Goal: Task Accomplishment & Management: Manage account settings

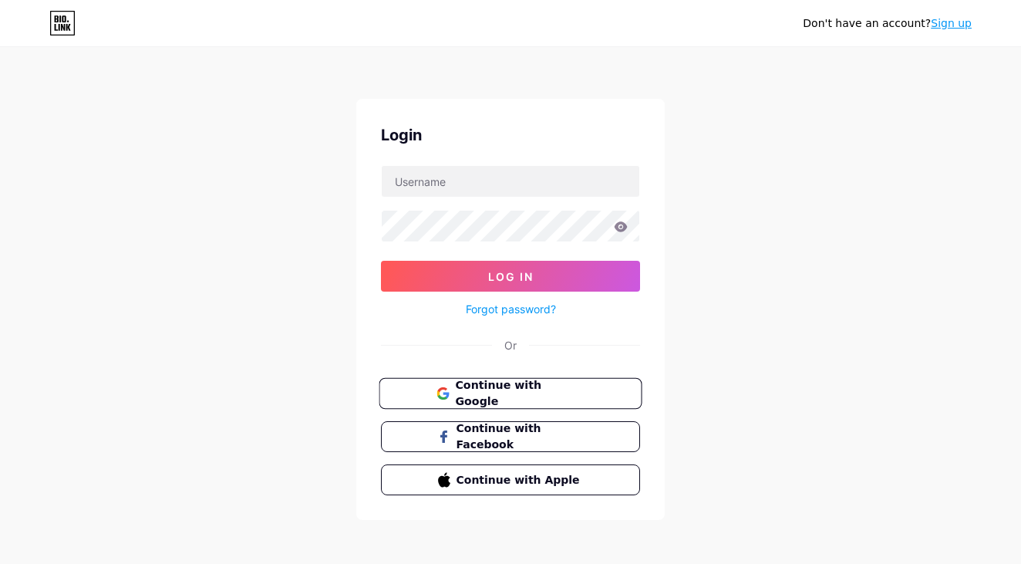
click at [507, 385] on span "Continue with Google" at bounding box center [519, 393] width 129 height 33
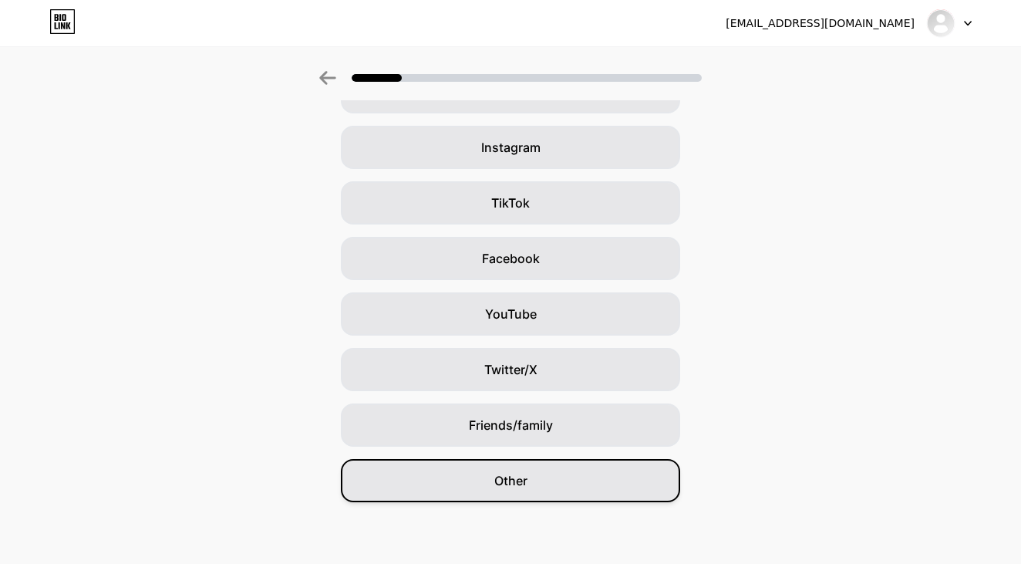
scroll to position [101, 0]
click at [608, 493] on div "Other" at bounding box center [510, 480] width 339 height 43
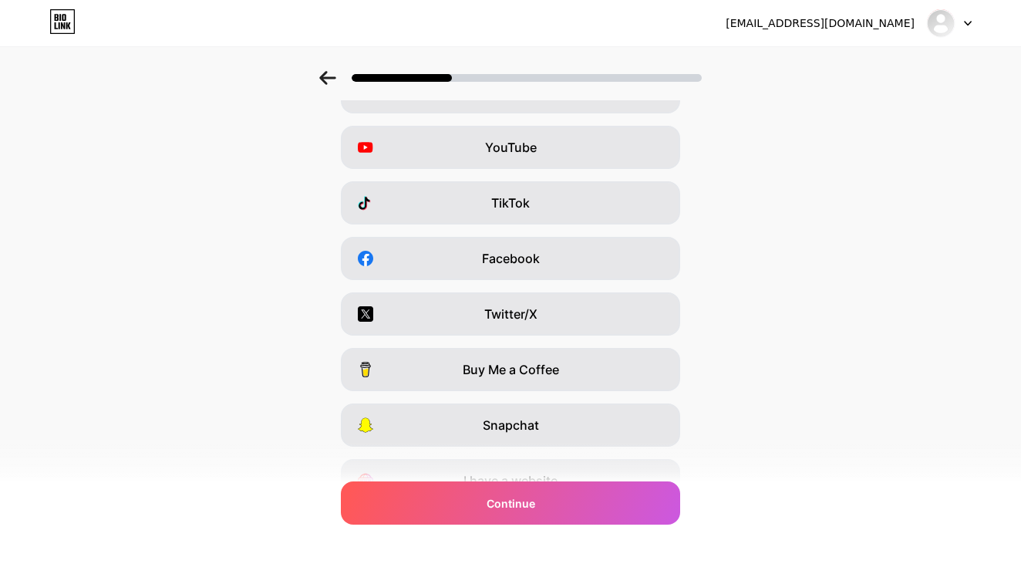
scroll to position [0, 0]
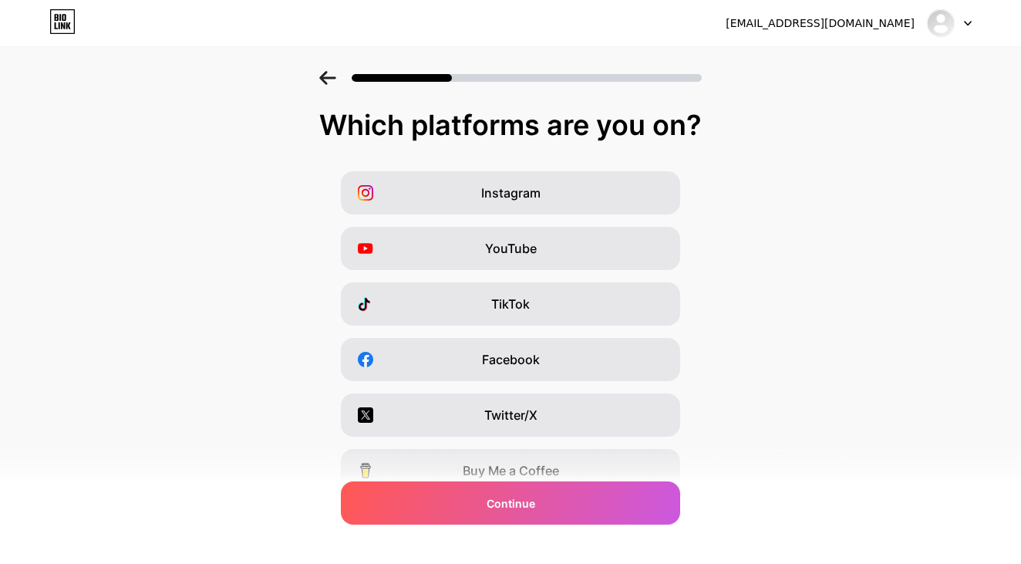
click at [887, 26] on div "[EMAIL_ADDRESS][DOMAIN_NAME]" at bounding box center [819, 23] width 189 height 16
click at [960, 27] on div at bounding box center [949, 23] width 45 height 28
click at [799, 209] on div "Instagram YouTube TikTok Facebook Twitter/X Buy Me a Coffee Snapchat I have a w…" at bounding box center [510, 387] width 1005 height 432
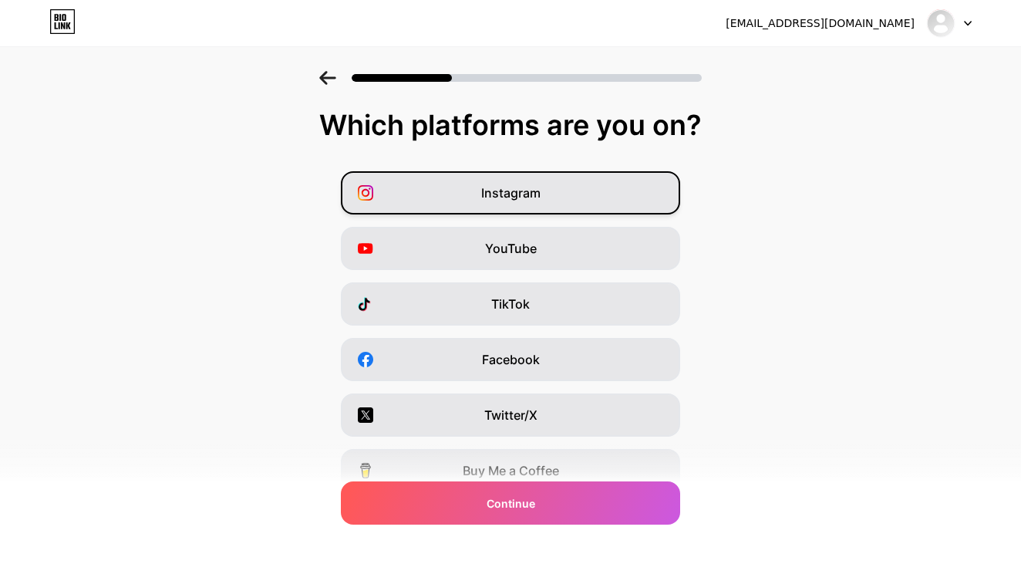
click at [506, 212] on div "Instagram" at bounding box center [510, 192] width 339 height 43
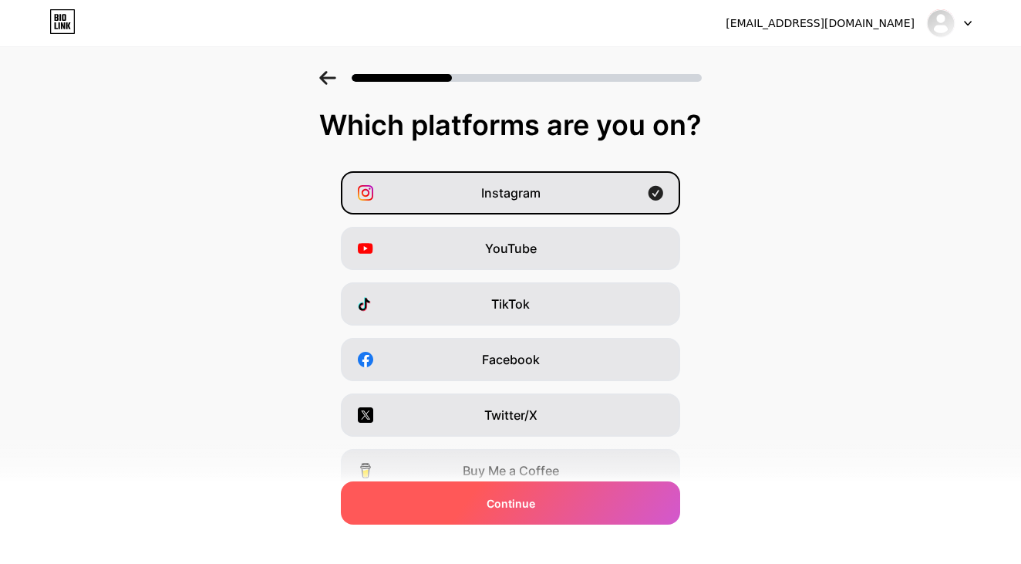
click at [476, 507] on div "Continue" at bounding box center [510, 502] width 339 height 43
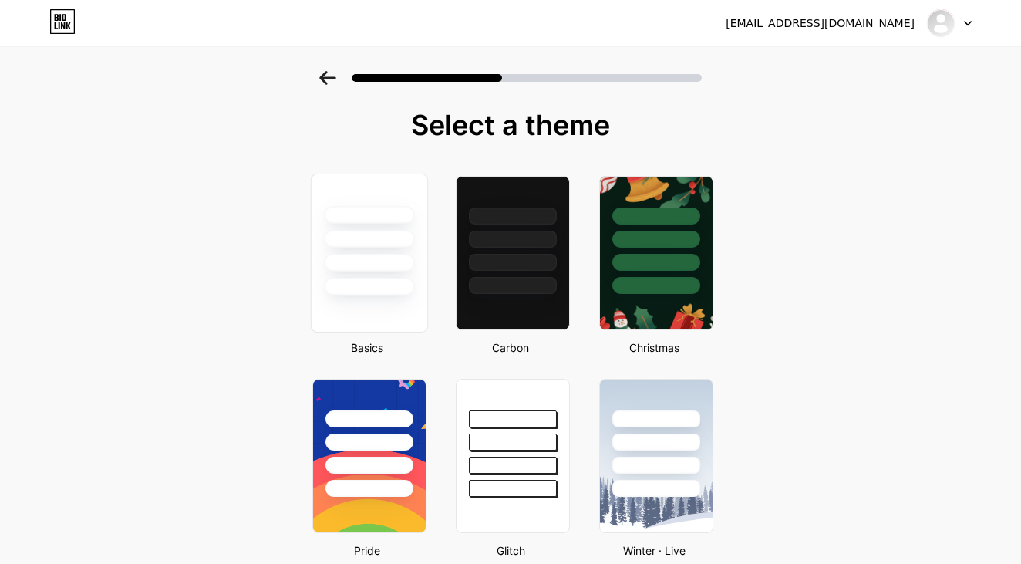
drag, startPoint x: 355, startPoint y: 246, endPoint x: 347, endPoint y: 247, distance: 7.7
click at [347, 247] on div at bounding box center [369, 239] width 90 height 18
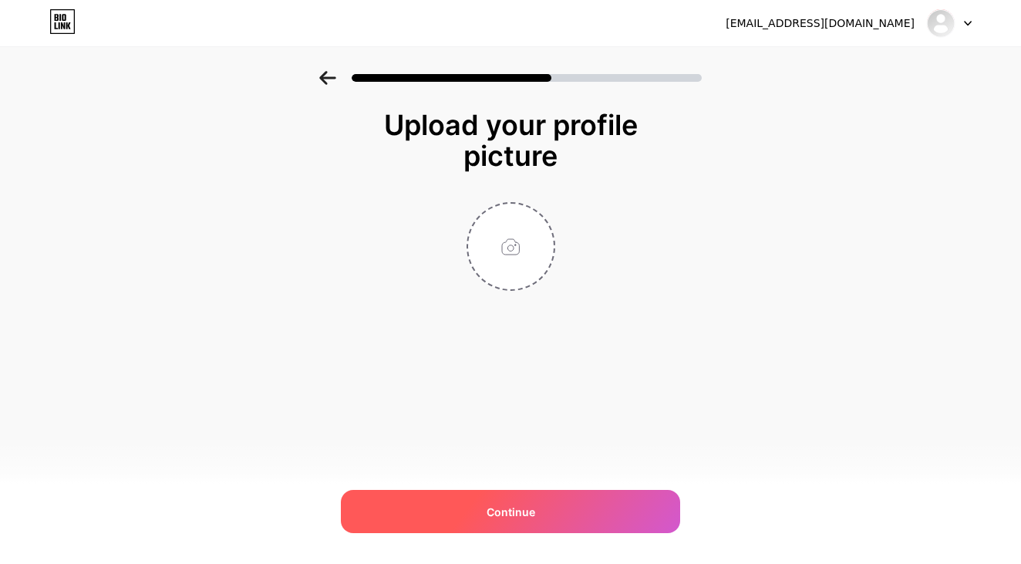
click at [463, 510] on div "Continue" at bounding box center [510, 511] width 339 height 43
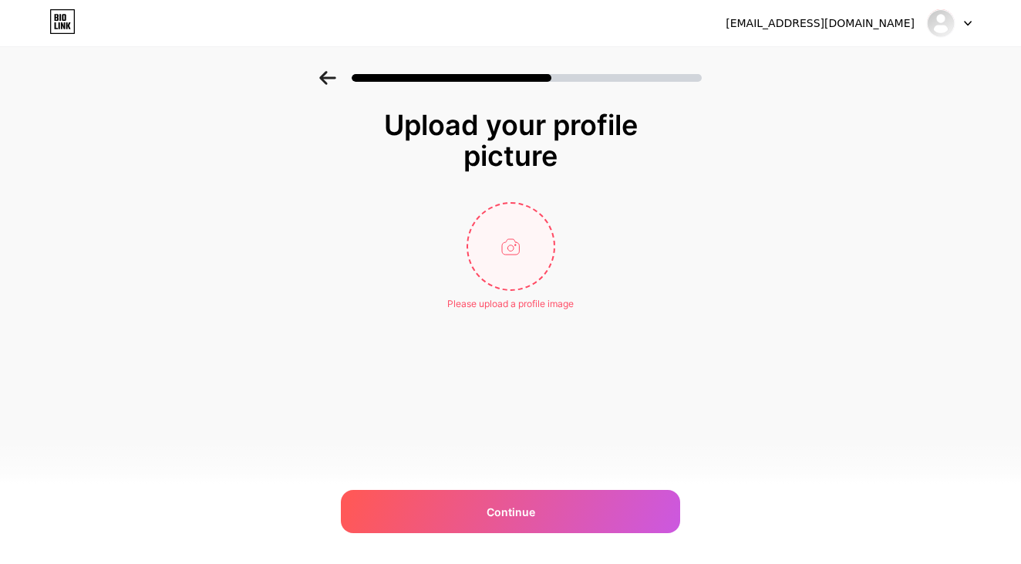
click at [506, 230] on input "file" at bounding box center [511, 247] width 86 height 86
type input "C:\fakepath\modelo.webp"
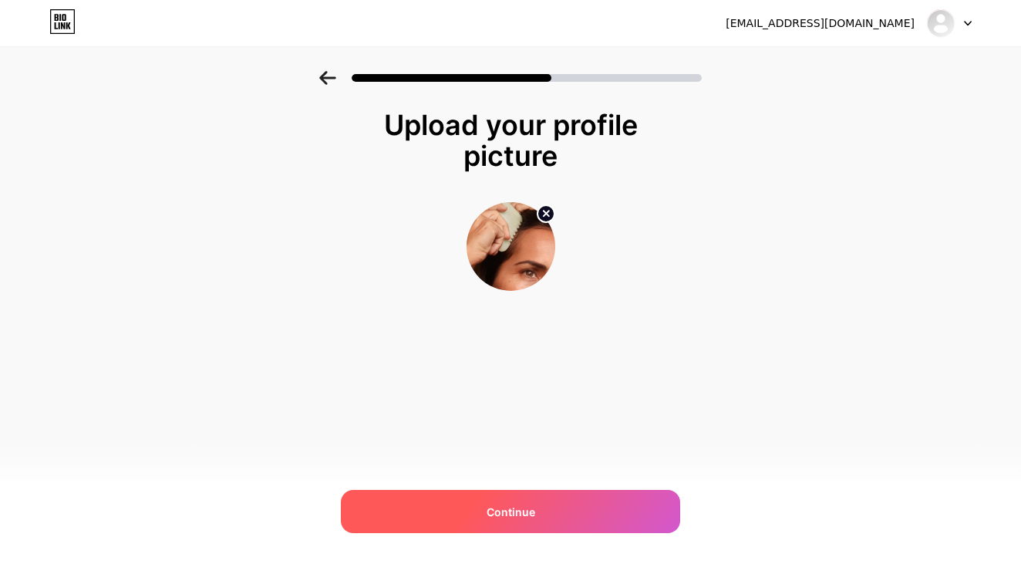
click at [604, 504] on div "Continue" at bounding box center [510, 511] width 339 height 43
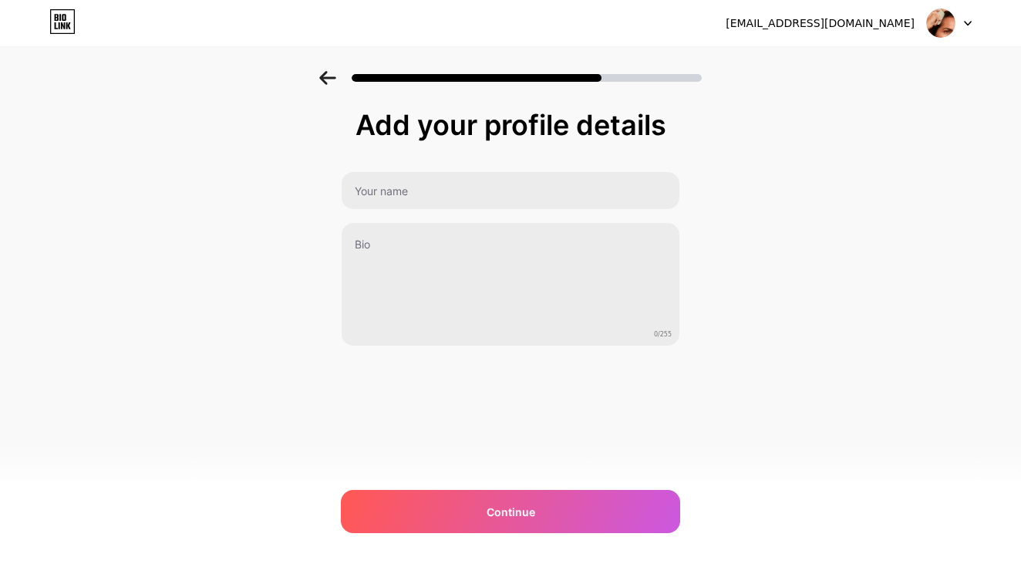
click at [967, 22] on icon at bounding box center [968, 23] width 8 height 5
click at [837, 63] on li "Logout" at bounding box center [874, 63] width 191 height 42
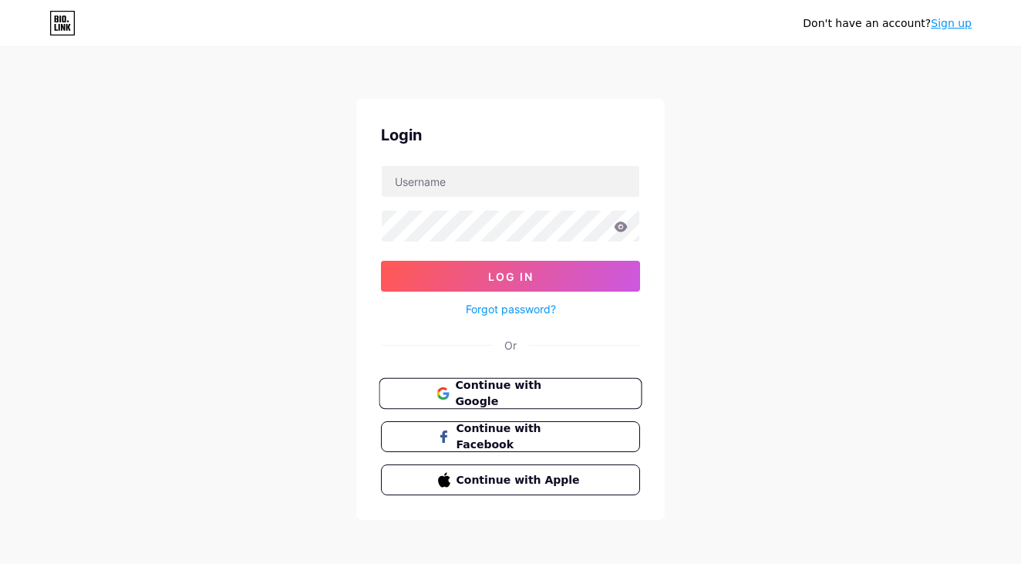
click at [506, 385] on span "Continue with Google" at bounding box center [519, 393] width 129 height 33
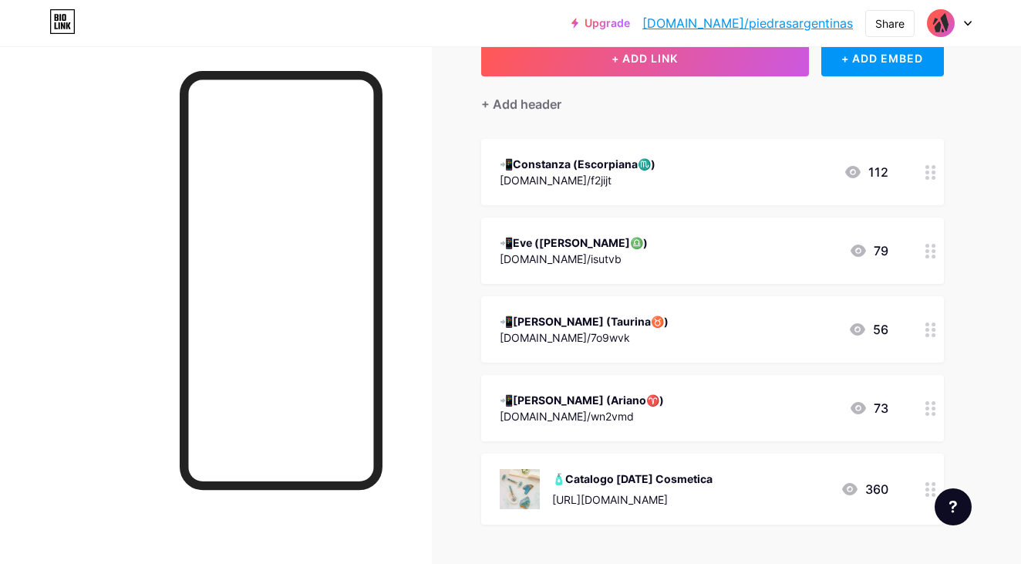
scroll to position [160, 0]
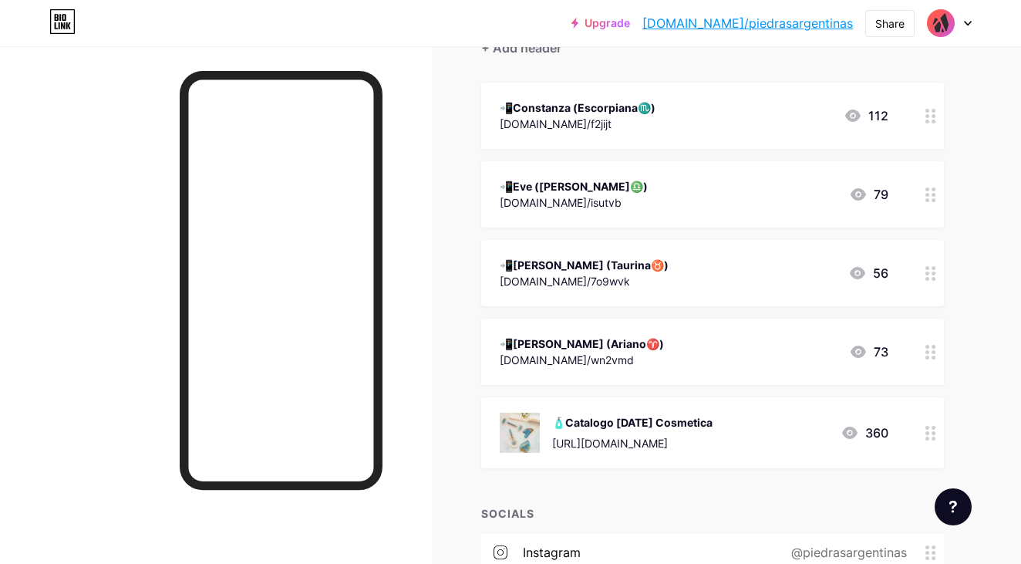
click at [930, 429] on icon at bounding box center [930, 433] width 11 height 15
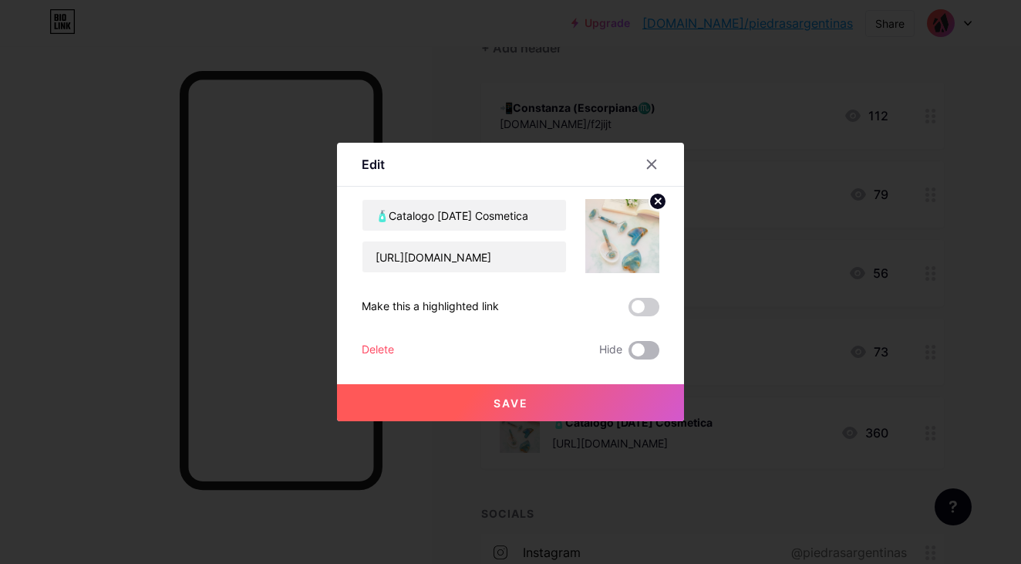
click at [638, 355] on span at bounding box center [643, 350] width 31 height 19
click at [628, 354] on input "checkbox" at bounding box center [628, 354] width 0 height 0
click at [594, 399] on button "Save" at bounding box center [510, 402] width 347 height 37
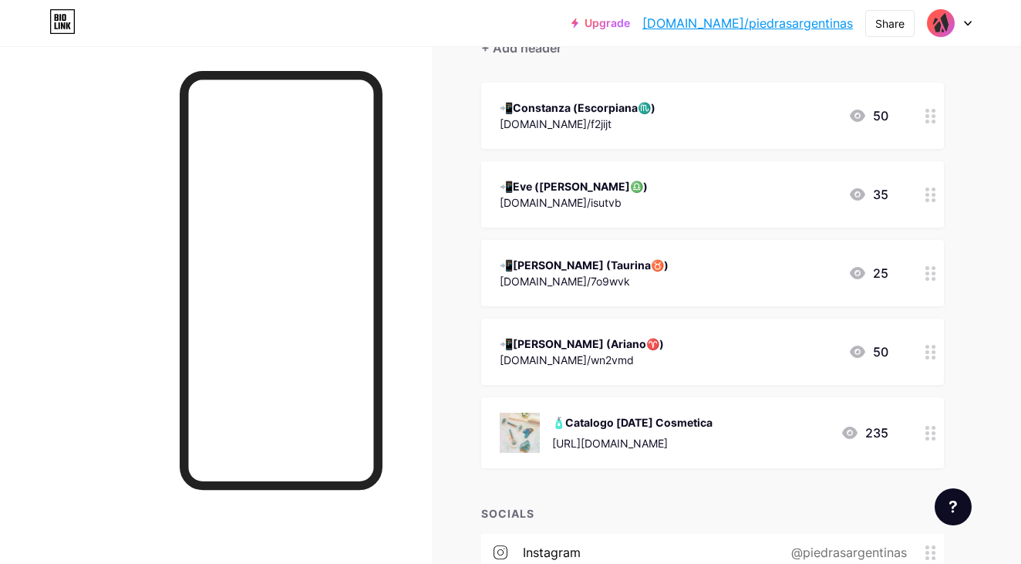
click at [988, 219] on div "Links Posts Design Subscribers Stats Settings + ADD LINK + ADD EMBED + Add head…" at bounding box center [504, 313] width 1008 height 854
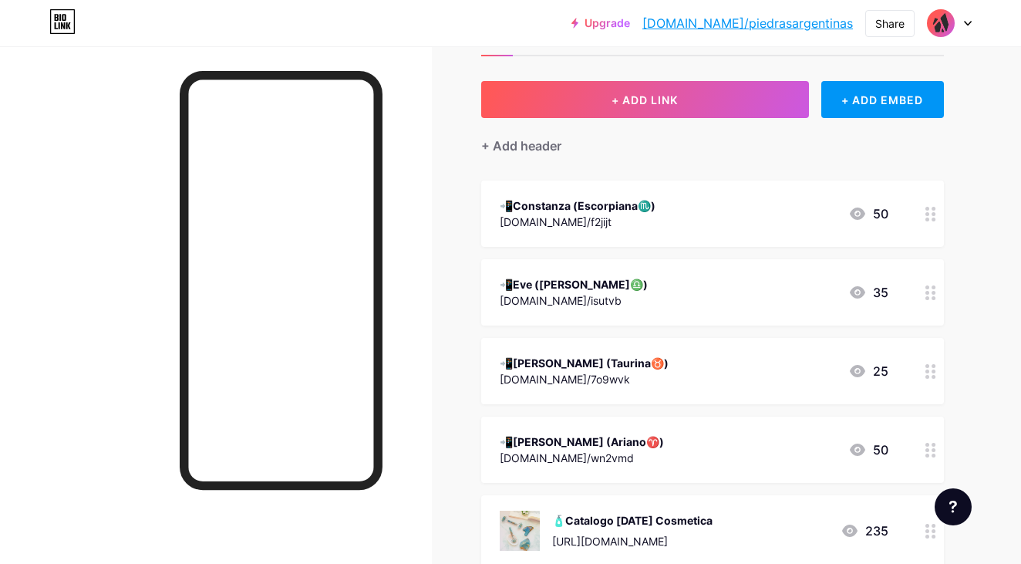
scroll to position [0, 0]
